Goal: Task Accomplishment & Management: Manage account settings

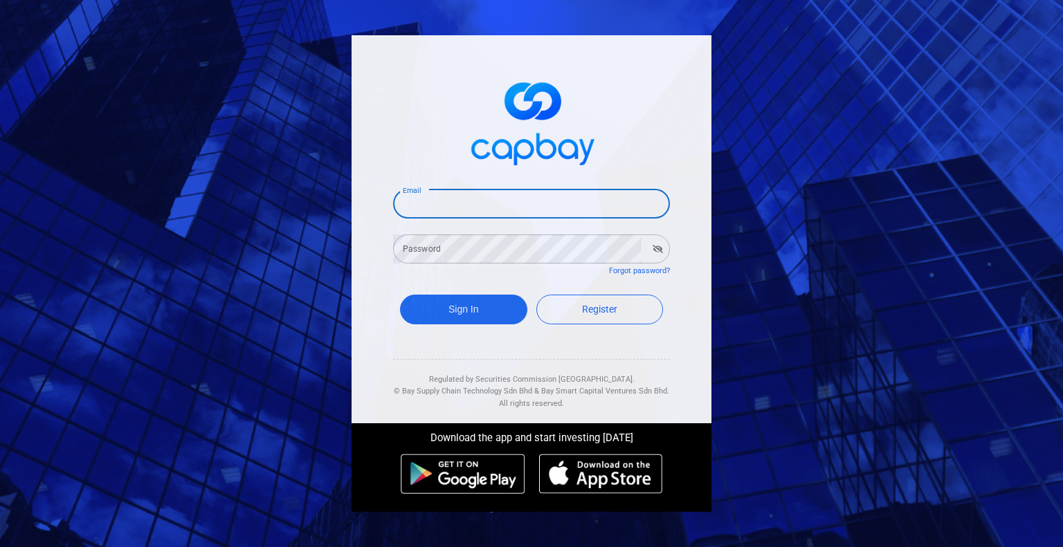
click at [506, 199] on input "Email" at bounding box center [531, 204] width 277 height 29
type input "[EMAIL_ADDRESS][DOMAIN_NAME]"
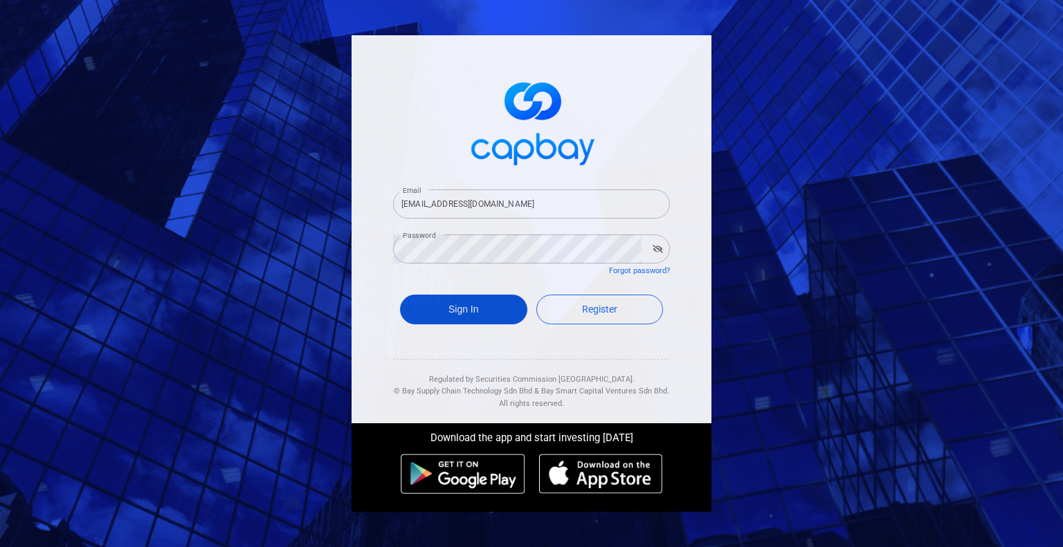
click at [437, 300] on button "Sign In" at bounding box center [463, 310] width 127 height 30
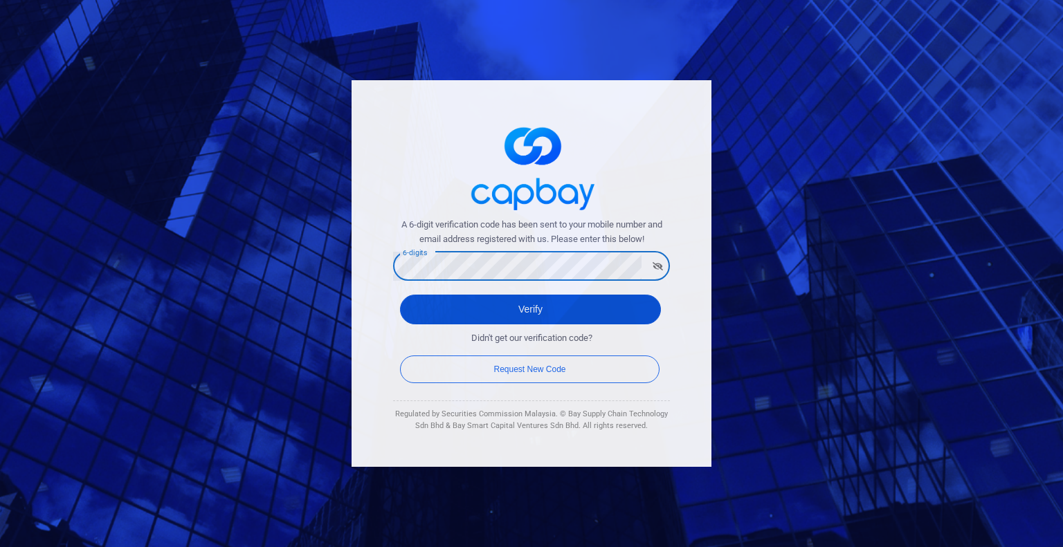
click at [481, 304] on button "Verify" at bounding box center [530, 310] width 261 height 30
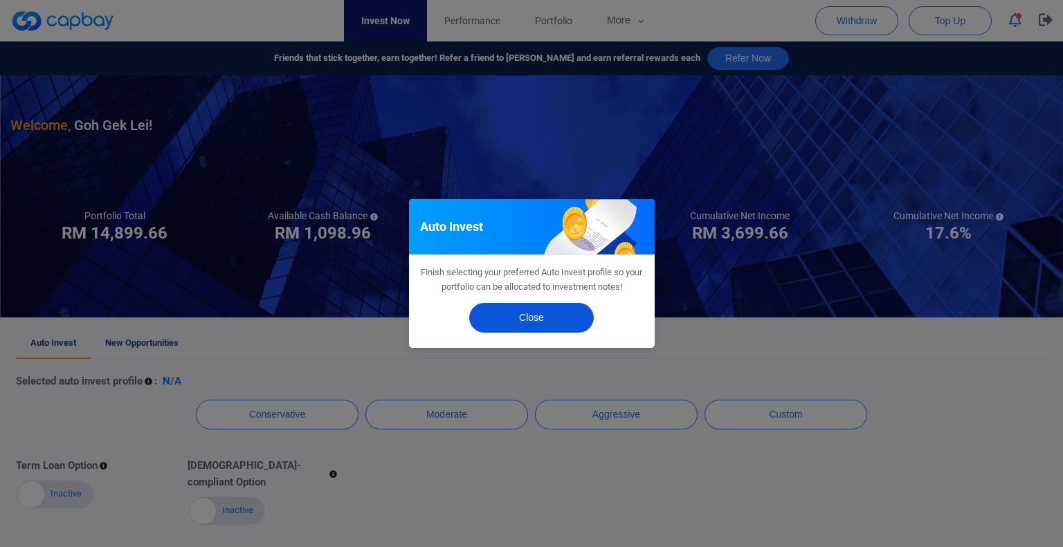
click at [532, 318] on button "Close" at bounding box center [531, 318] width 125 height 30
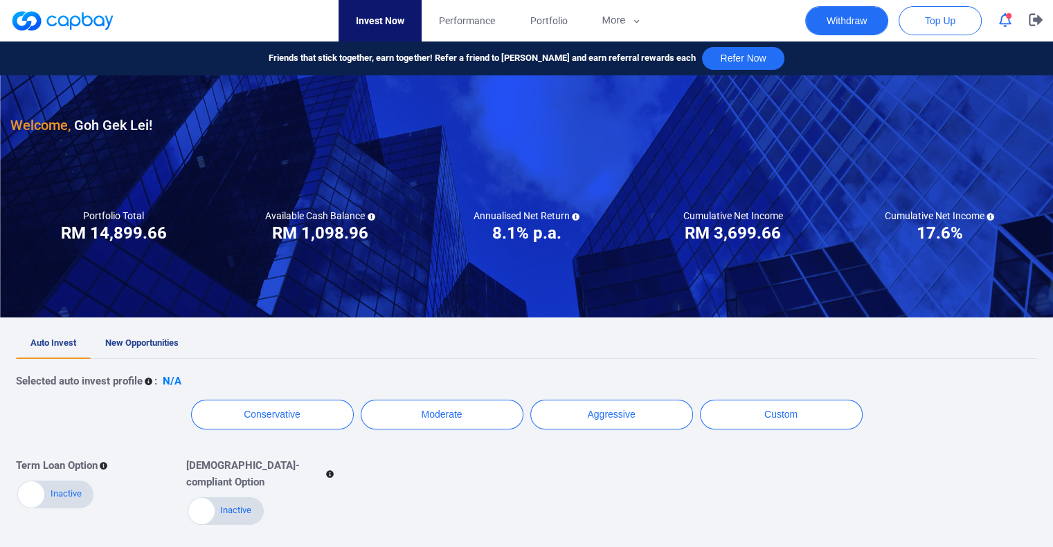
click at [839, 16] on button "Withdraw" at bounding box center [846, 20] width 83 height 29
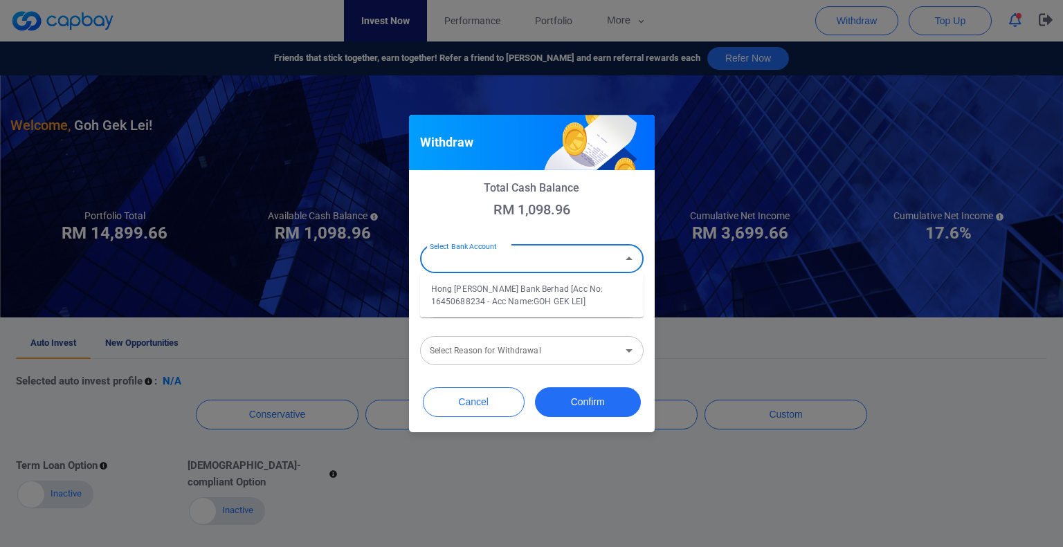
click at [520, 257] on input "Select Bank Account" at bounding box center [520, 259] width 192 height 26
click at [497, 289] on li "Hong [PERSON_NAME] Bank Berhad [Acc No: 16450688234 - Acc Name:GOH GEK LEI]" at bounding box center [532, 295] width 224 height 33
type input "Hong [PERSON_NAME] Bank Berhad [Acc No: 16450688234 - Acc Name:GOH GEK LEI]"
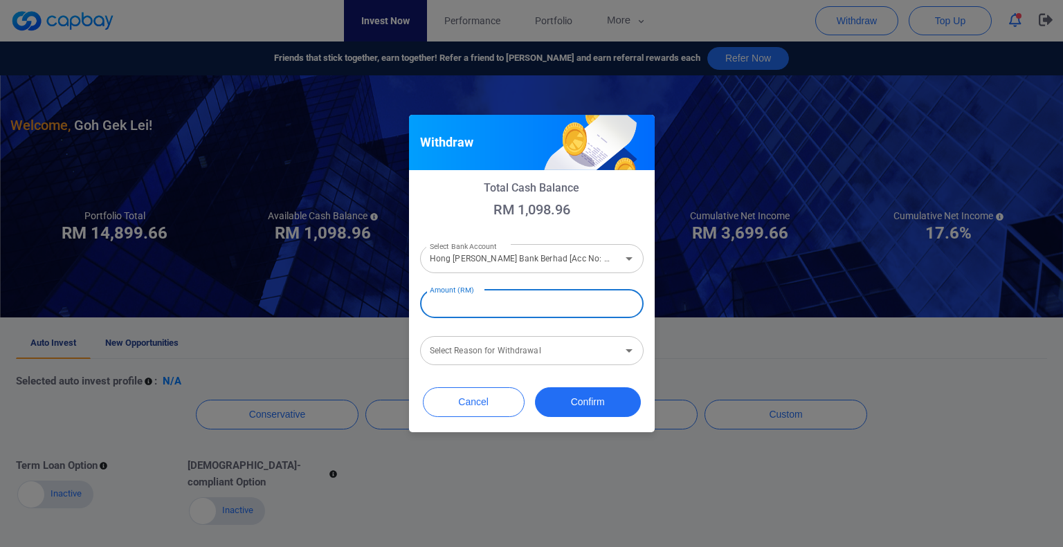
click at [487, 310] on input "Amount (RM)" at bounding box center [532, 303] width 224 height 29
type input "RM 1,000"
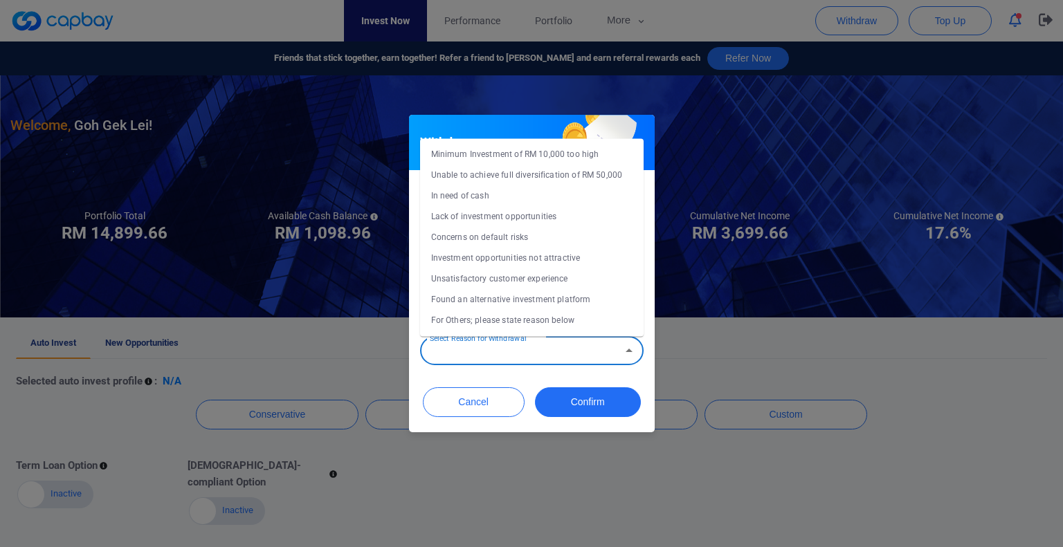
click at [496, 345] on div "Select Reason for Withdrawal Select Reason for Withdrawal" at bounding box center [532, 349] width 224 height 31
click at [473, 234] on li "Concerns on default risks" at bounding box center [532, 237] width 224 height 21
type input "Concerns on default risks"
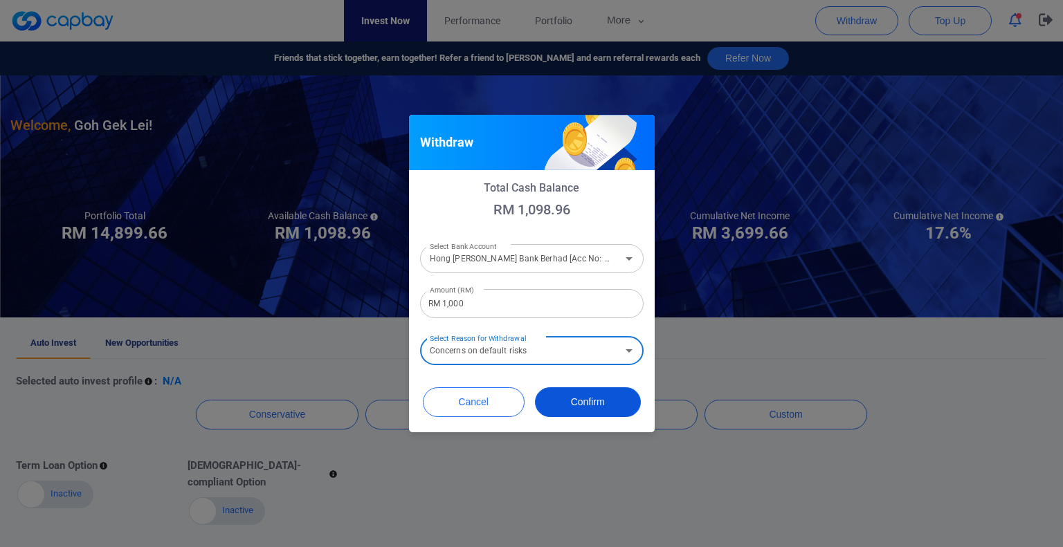
click at [590, 407] on button "Confirm" at bounding box center [588, 403] width 106 height 30
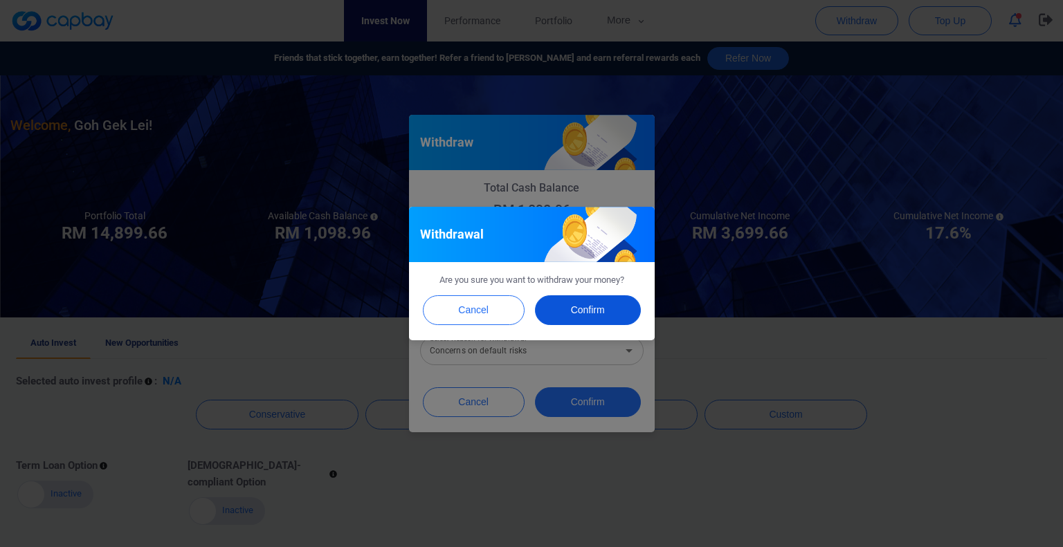
click at [581, 313] on button "Confirm" at bounding box center [588, 310] width 106 height 30
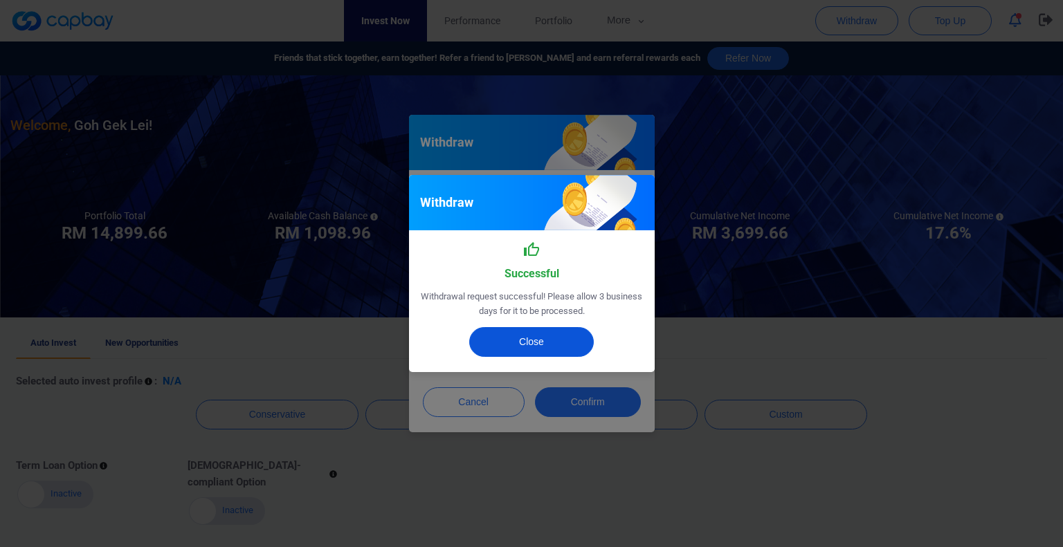
click at [532, 336] on button "Close" at bounding box center [531, 342] width 125 height 30
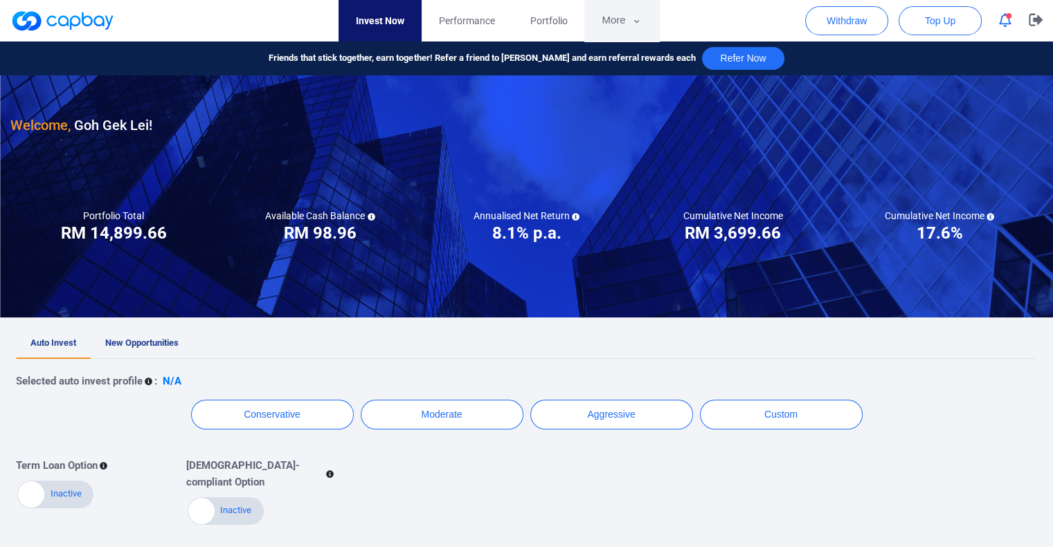
click at [621, 11] on button "More" at bounding box center [621, 21] width 74 height 42
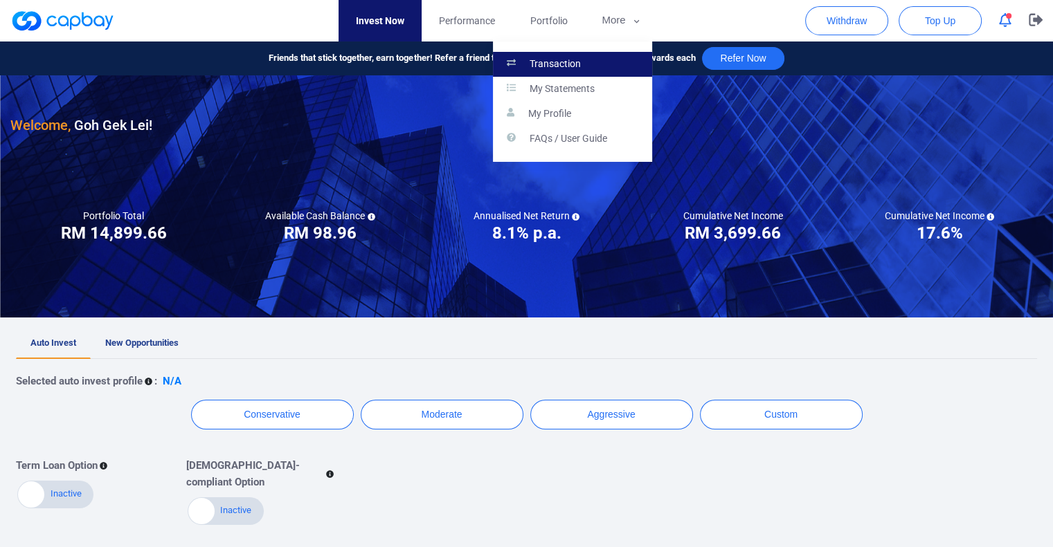
click at [560, 58] on p "Transaction" at bounding box center [554, 64] width 51 height 12
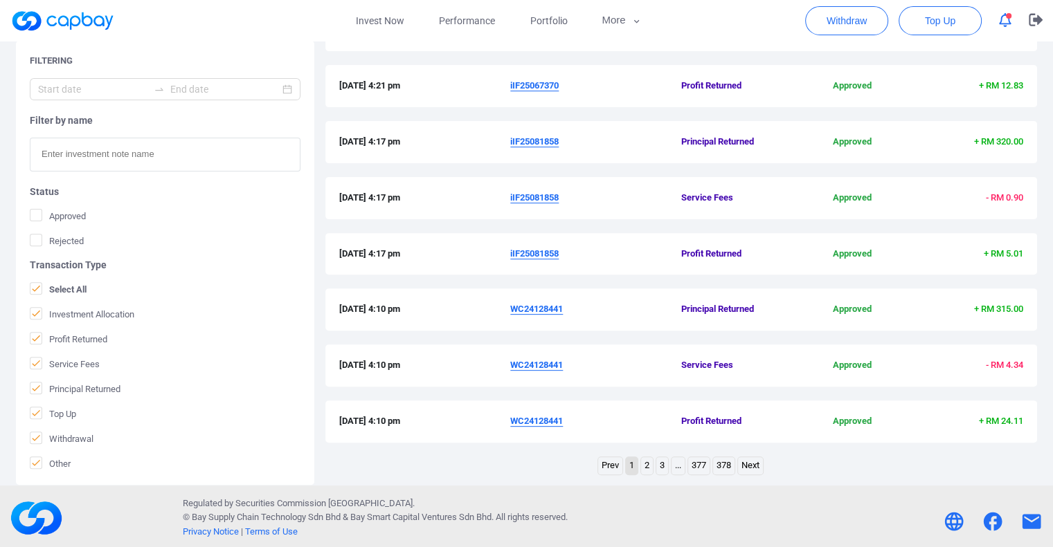
scroll to position [437, 0]
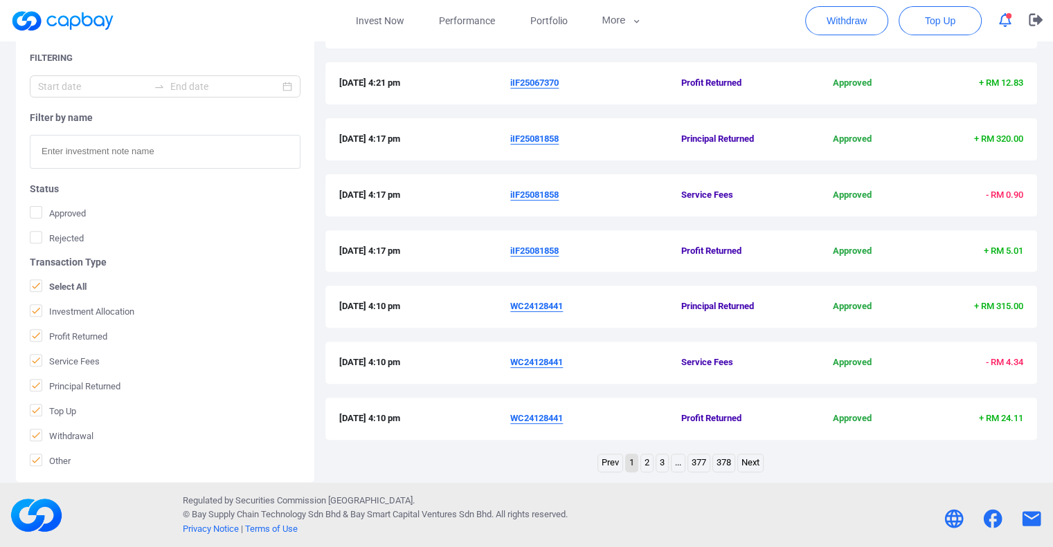
click at [644, 464] on link "2" at bounding box center [647, 463] width 12 height 17
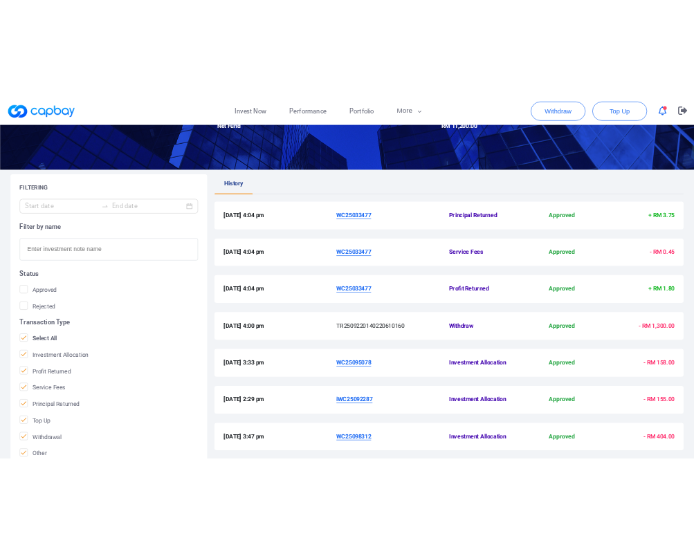
scroll to position [161, 0]
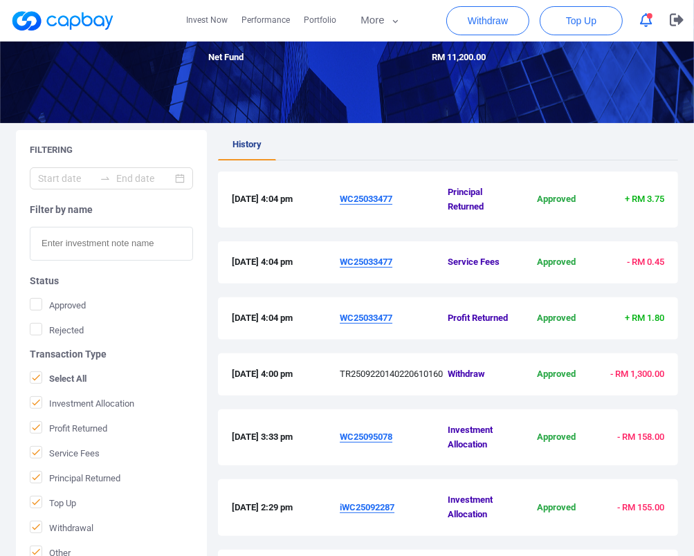
click at [368, 201] on u "WC25033477" at bounding box center [366, 199] width 53 height 10
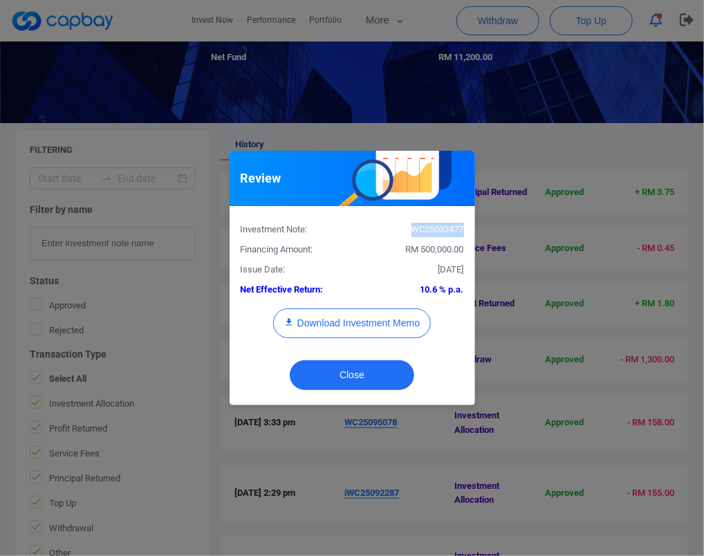
drag, startPoint x: 465, startPoint y: 232, endPoint x: 412, endPoint y: 235, distance: 53.4
click at [412, 235] on div "WC25033477" at bounding box center [413, 230] width 122 height 15
copy div "WC25033477"
click at [394, 366] on button "Close" at bounding box center [352, 376] width 125 height 30
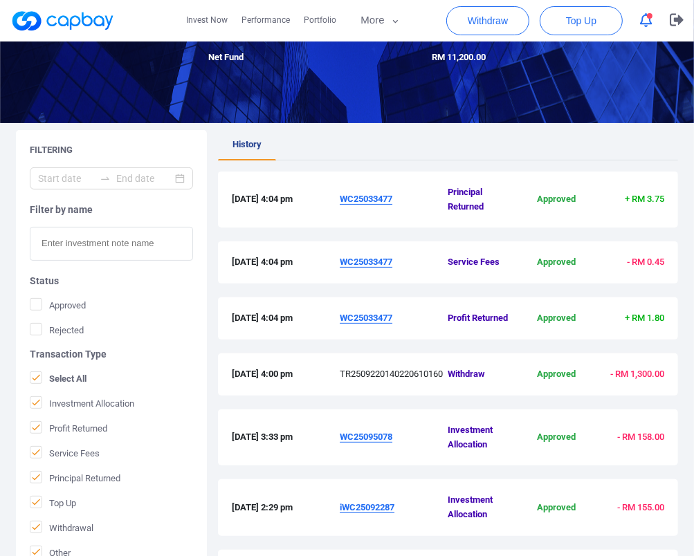
click at [415, 151] on ul "History" at bounding box center [448, 145] width 460 height 30
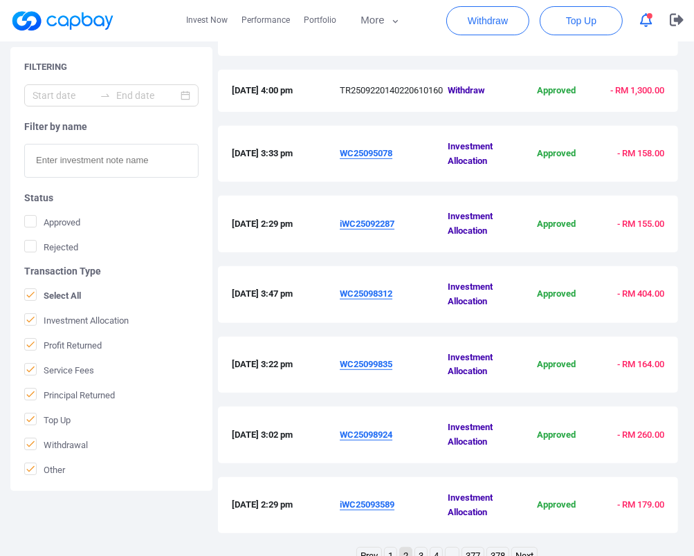
scroll to position [520, 0]
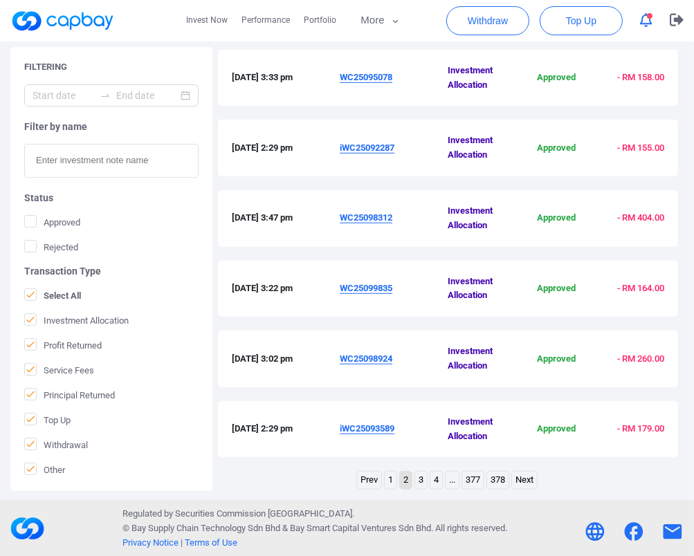
click at [390, 480] on link "1" at bounding box center [391, 480] width 12 height 17
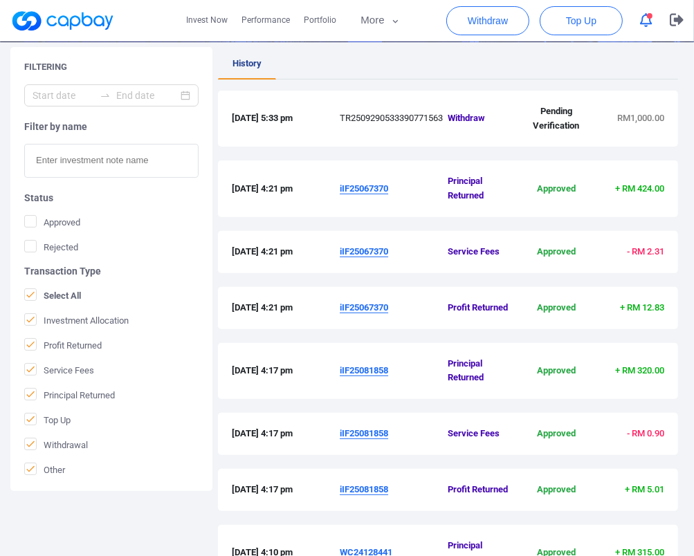
scroll to position [477, 0]
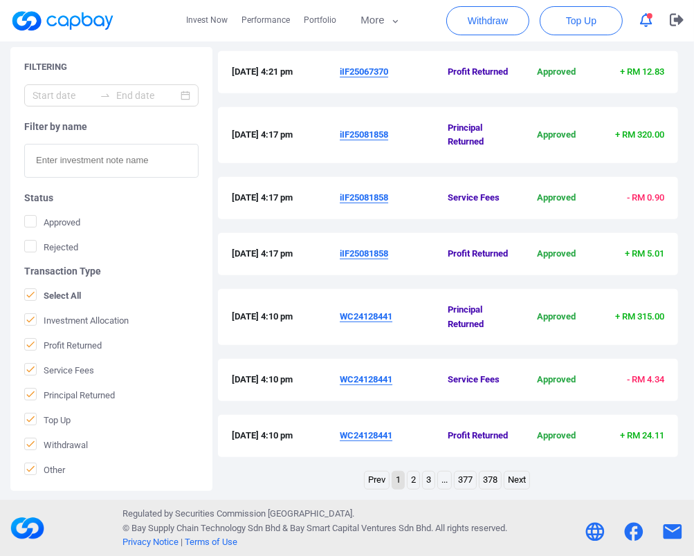
click at [368, 315] on u "WC24128441" at bounding box center [366, 316] width 53 height 10
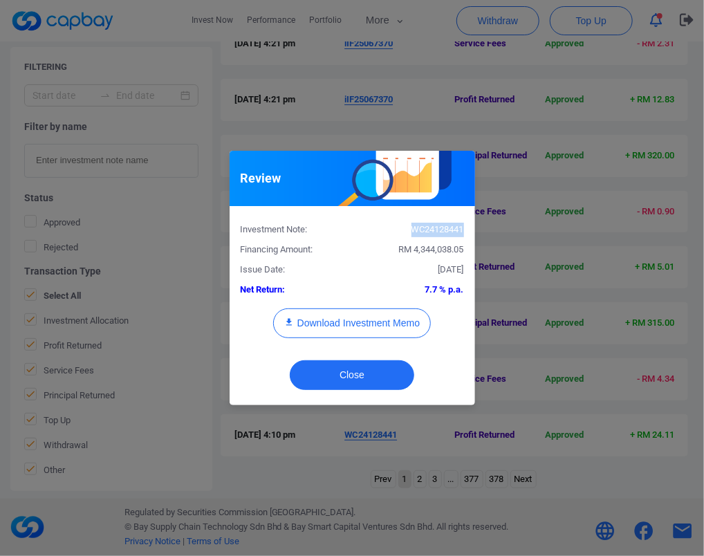
drag, startPoint x: 462, startPoint y: 230, endPoint x: 410, endPoint y: 232, distance: 51.9
click at [410, 232] on div "WC24128441" at bounding box center [413, 230] width 122 height 15
copy div "WC24128441"
click at [364, 370] on button "Close" at bounding box center [352, 376] width 125 height 30
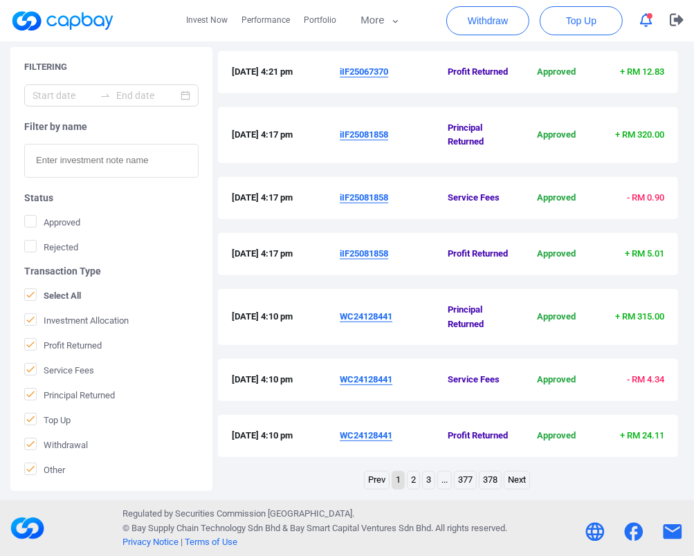
click at [363, 132] on u "iIF25081858" at bounding box center [364, 134] width 48 height 10
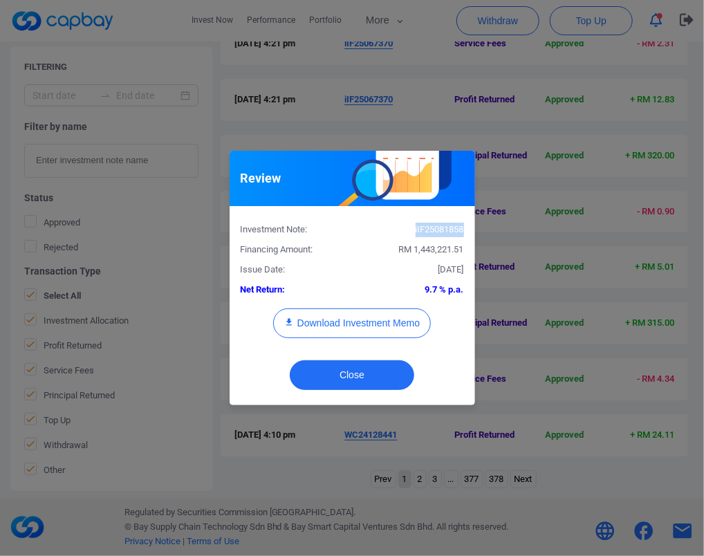
drag, startPoint x: 464, startPoint y: 229, endPoint x: 411, endPoint y: 232, distance: 52.7
click at [411, 232] on div "iIF25081858" at bounding box center [413, 230] width 122 height 15
copy div "iIF25081858"
click at [372, 386] on button "Close" at bounding box center [352, 376] width 125 height 30
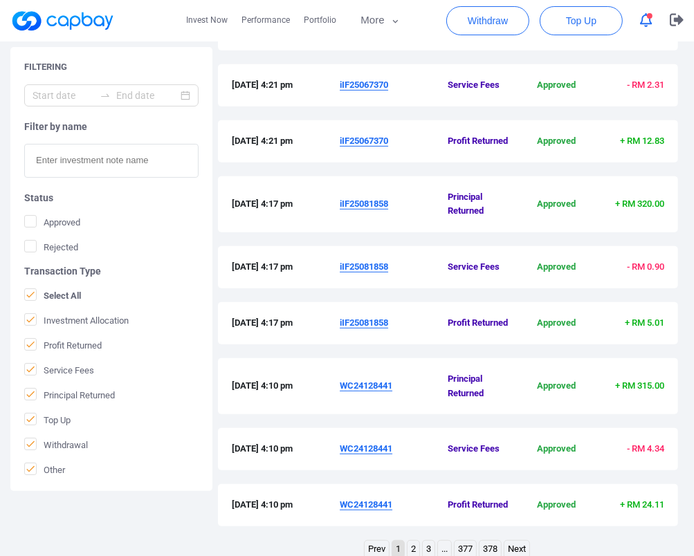
scroll to position [339, 0]
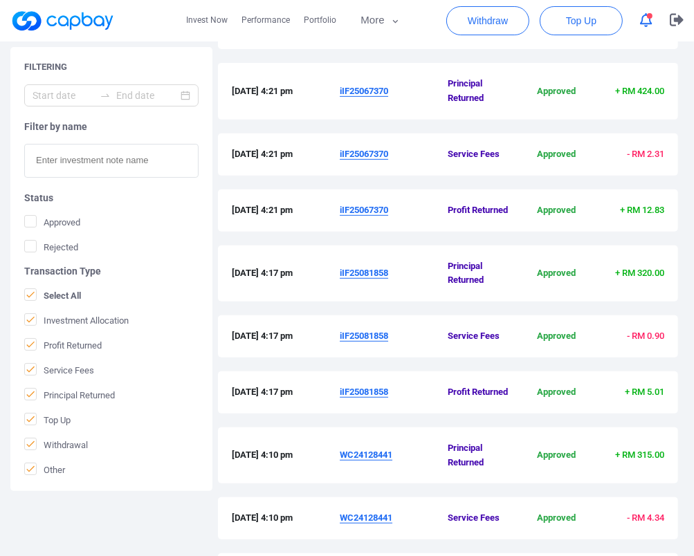
click at [370, 93] on u "iIF25067370" at bounding box center [364, 91] width 48 height 10
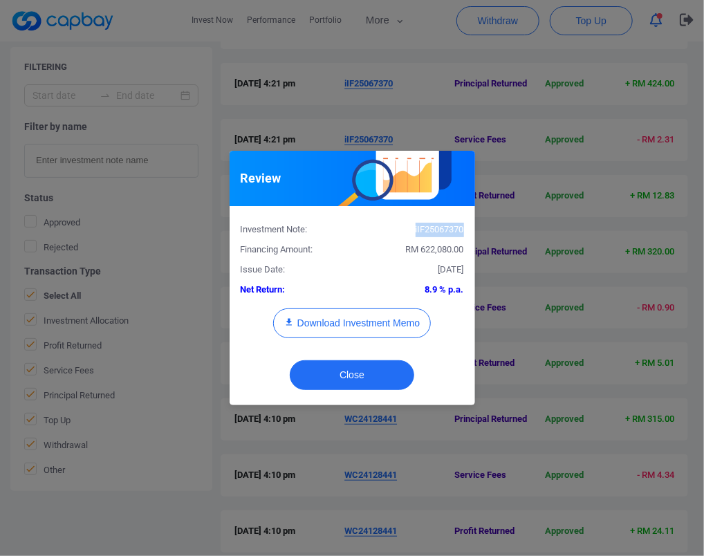
drag, startPoint x: 466, startPoint y: 229, endPoint x: 392, endPoint y: 229, distance: 74.7
click at [392, 229] on div "iIF25067370" at bounding box center [413, 230] width 122 height 15
copy div "iIF25067370"
click at [373, 373] on button "Close" at bounding box center [352, 376] width 125 height 30
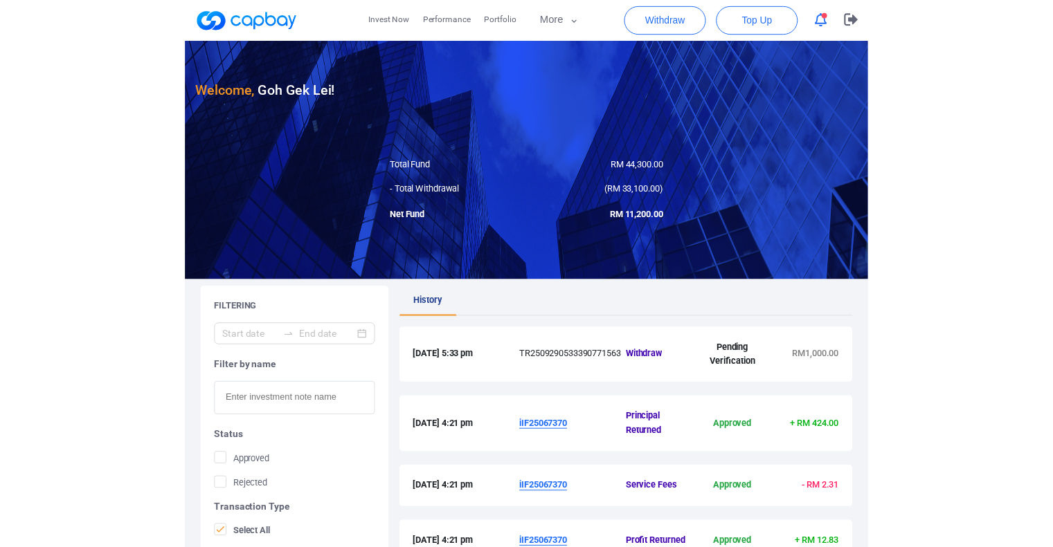
scroll to position [0, 0]
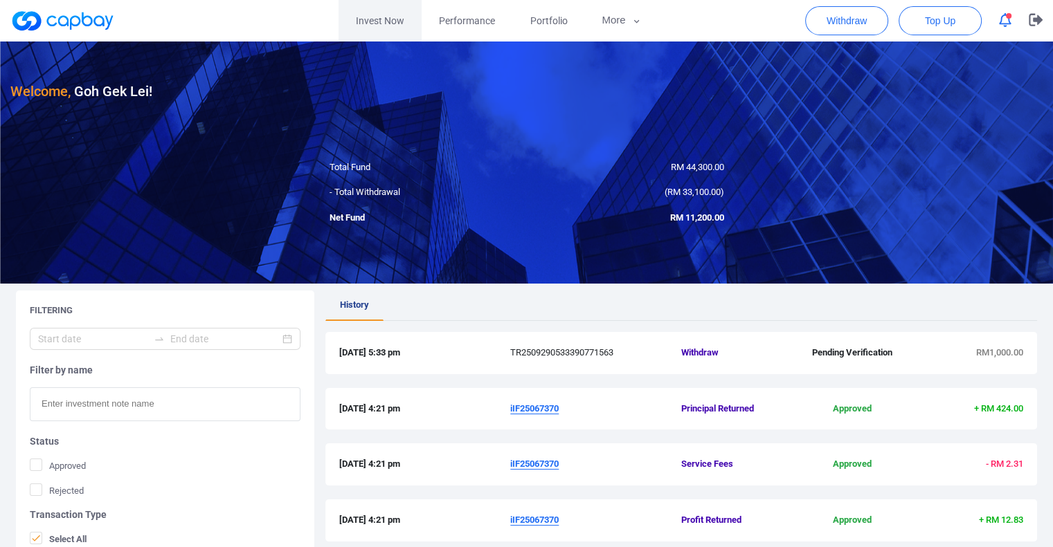
click at [368, 24] on link "Invest Now" at bounding box center [379, 21] width 83 height 42
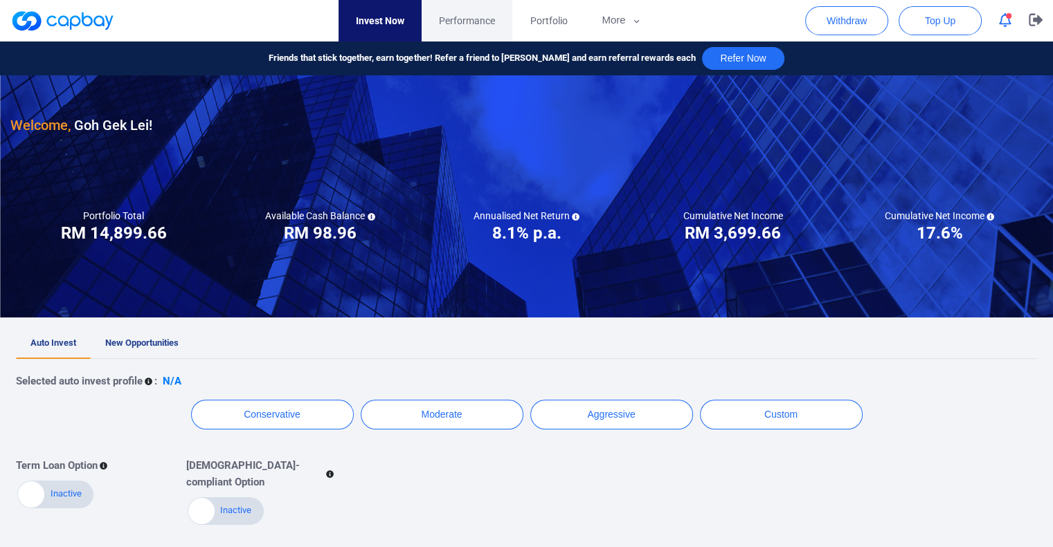
click at [472, 17] on span "Performance" at bounding box center [467, 20] width 56 height 15
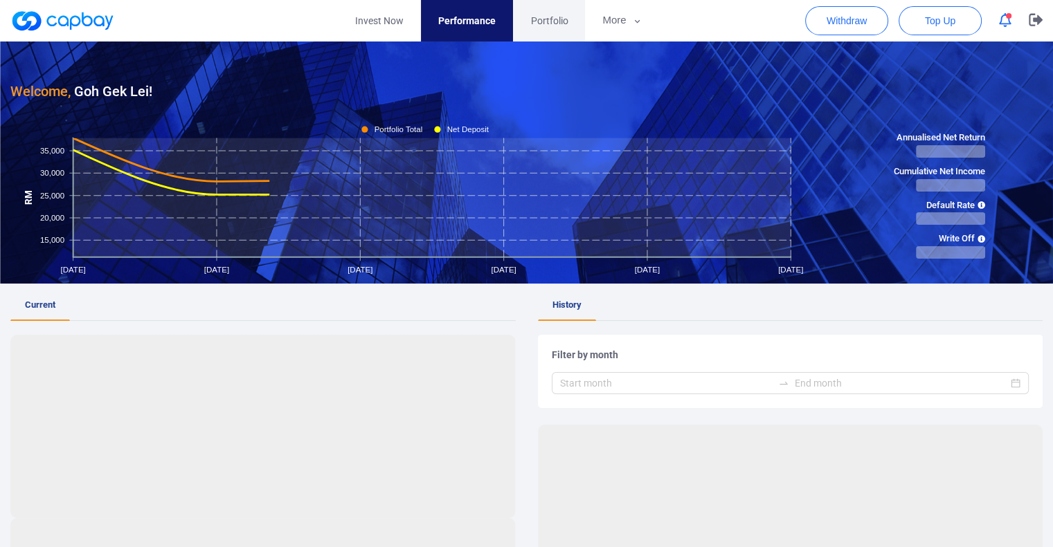
click at [559, 18] on span "Portfolio" at bounding box center [548, 20] width 37 height 15
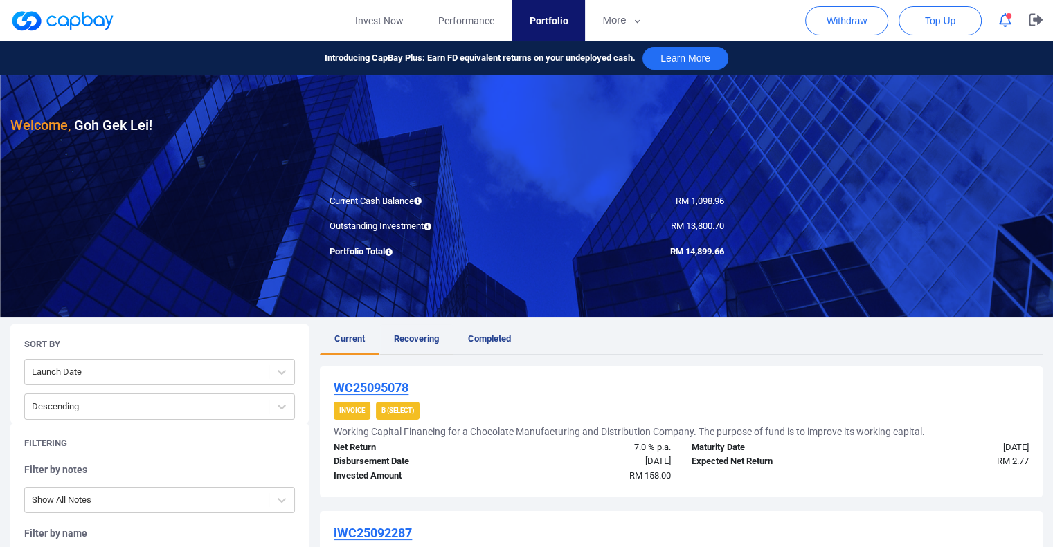
click at [435, 340] on span "Recovering" at bounding box center [416, 339] width 45 height 10
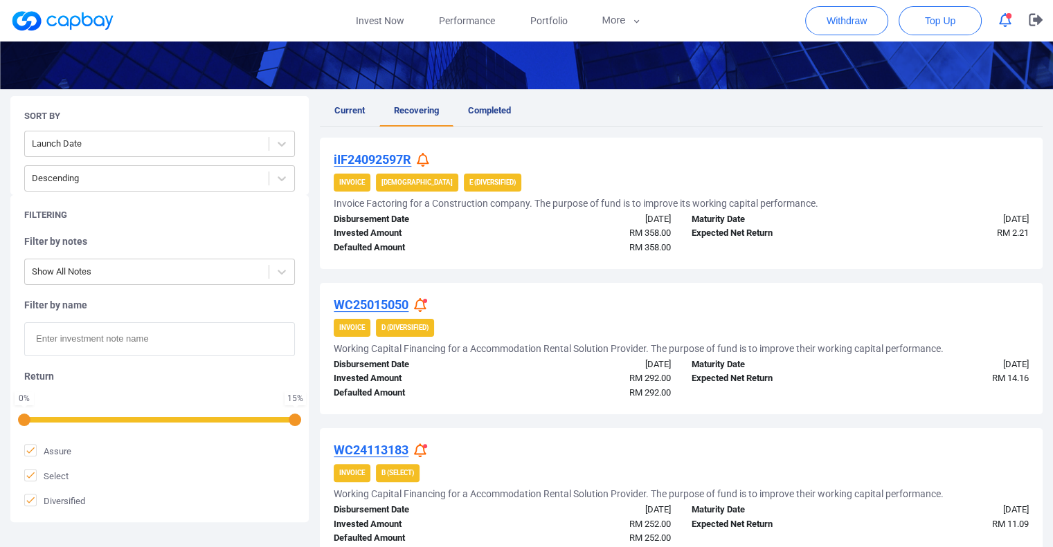
scroll to position [194, 0]
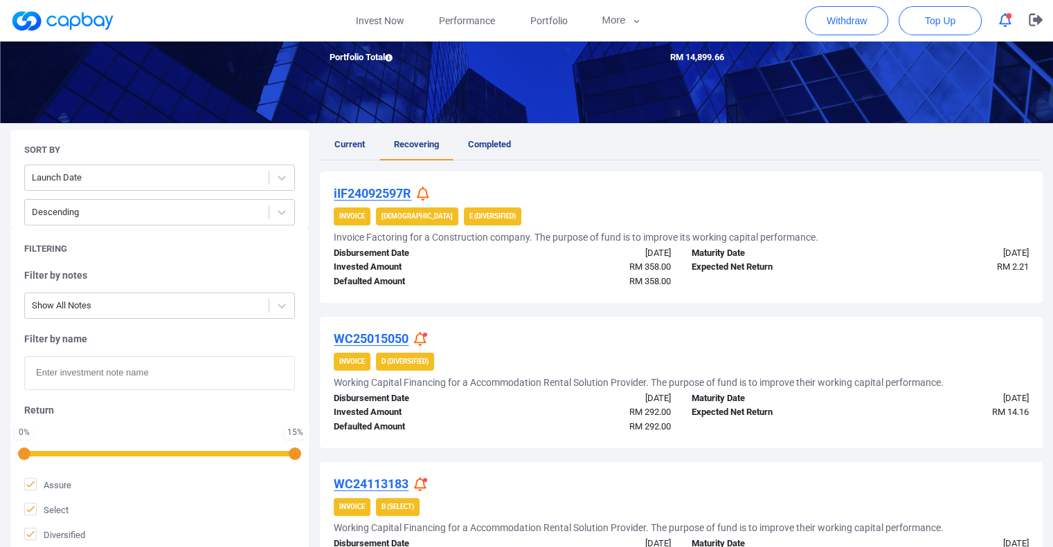
click at [424, 332] on icon at bounding box center [420, 339] width 12 height 15
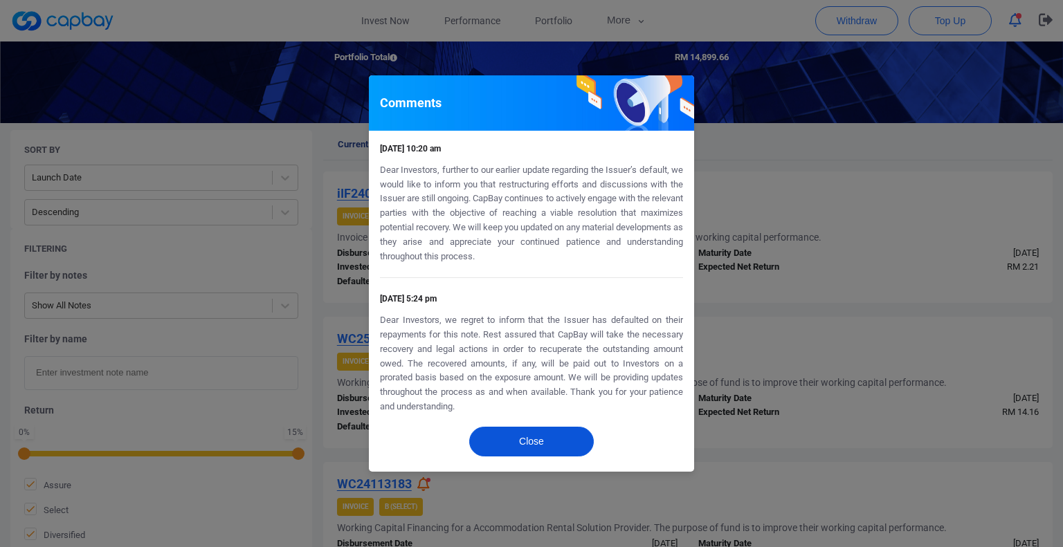
click at [497, 441] on button "Close" at bounding box center [531, 442] width 125 height 30
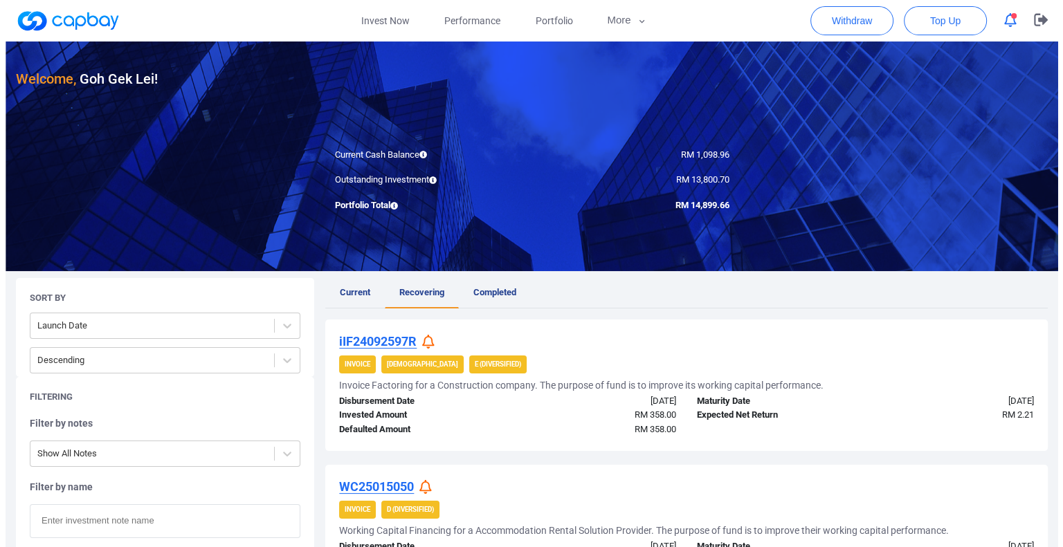
scroll to position [0, 0]
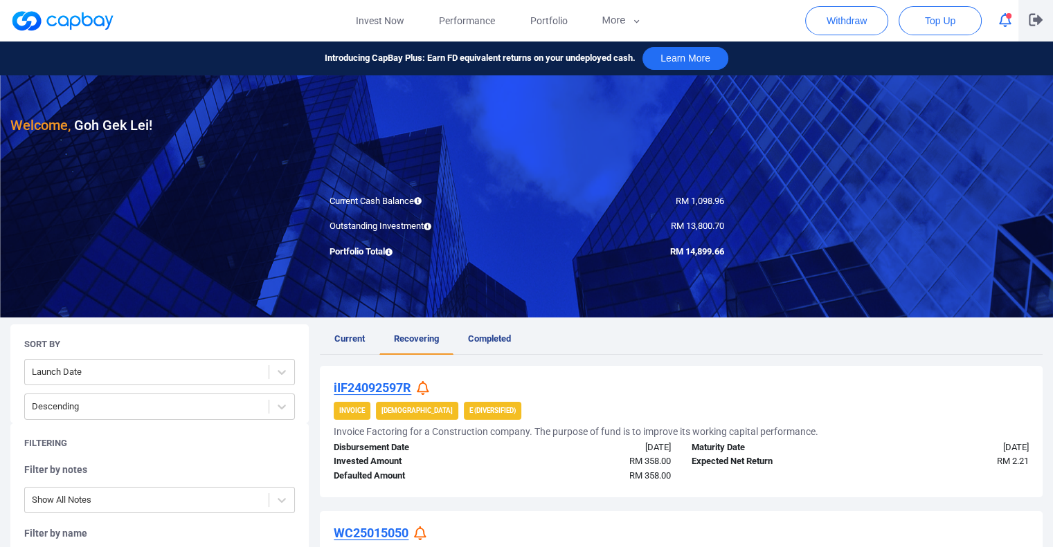
click at [1030, 27] on p "button" at bounding box center [1035, 20] width 14 height 15
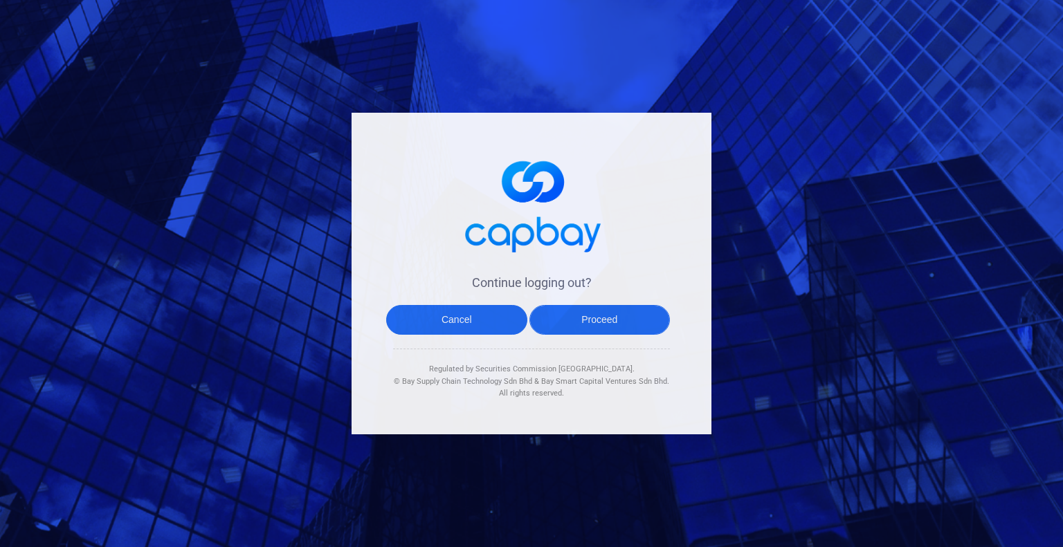
click at [565, 316] on button "Proceed" at bounding box center [599, 320] width 141 height 30
